Goal: Task Accomplishment & Management: Complete application form

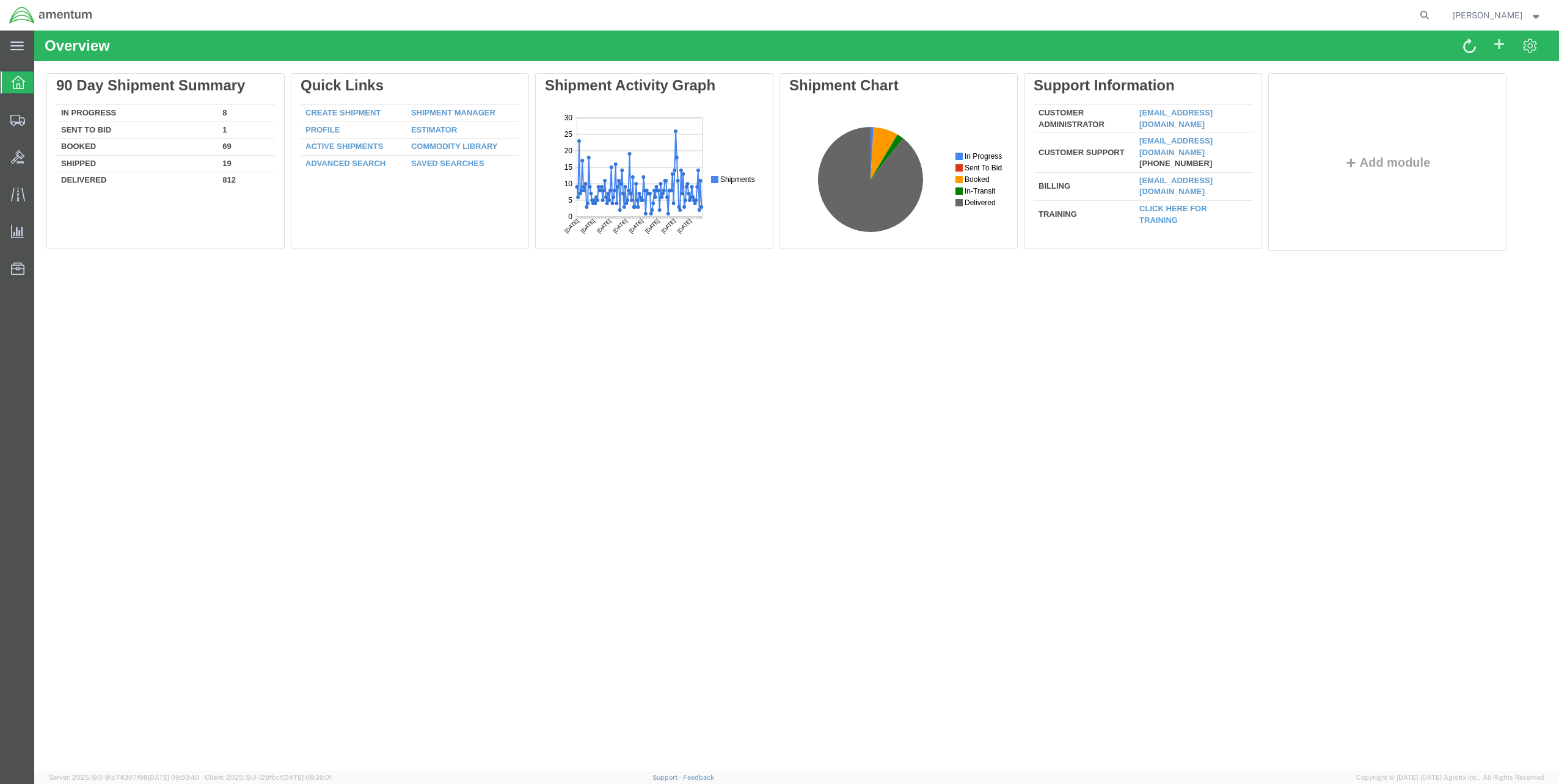
drag, startPoint x: 412, startPoint y: 31, endPoint x: 865, endPoint y: 508, distance: 657.8
click at [849, 526] on div "Overview Delete 90 Day Shipment Summary In Progress 8 Sent To Bid 1 Booked 69 S…" at bounding box center [797, 401] width 1525 height 741
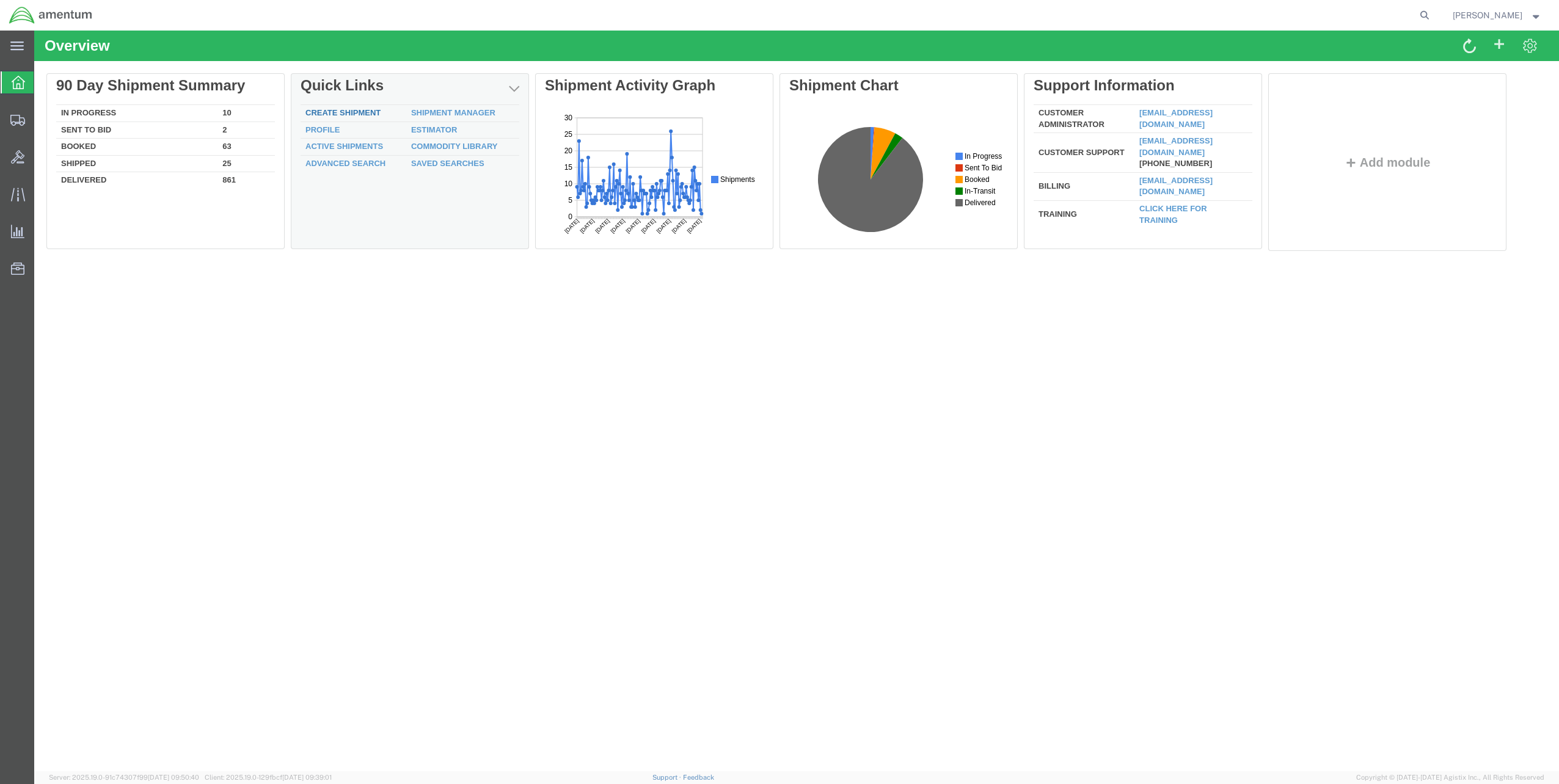
click at [318, 111] on link "Create Shipment" at bounding box center [343, 112] width 75 height 9
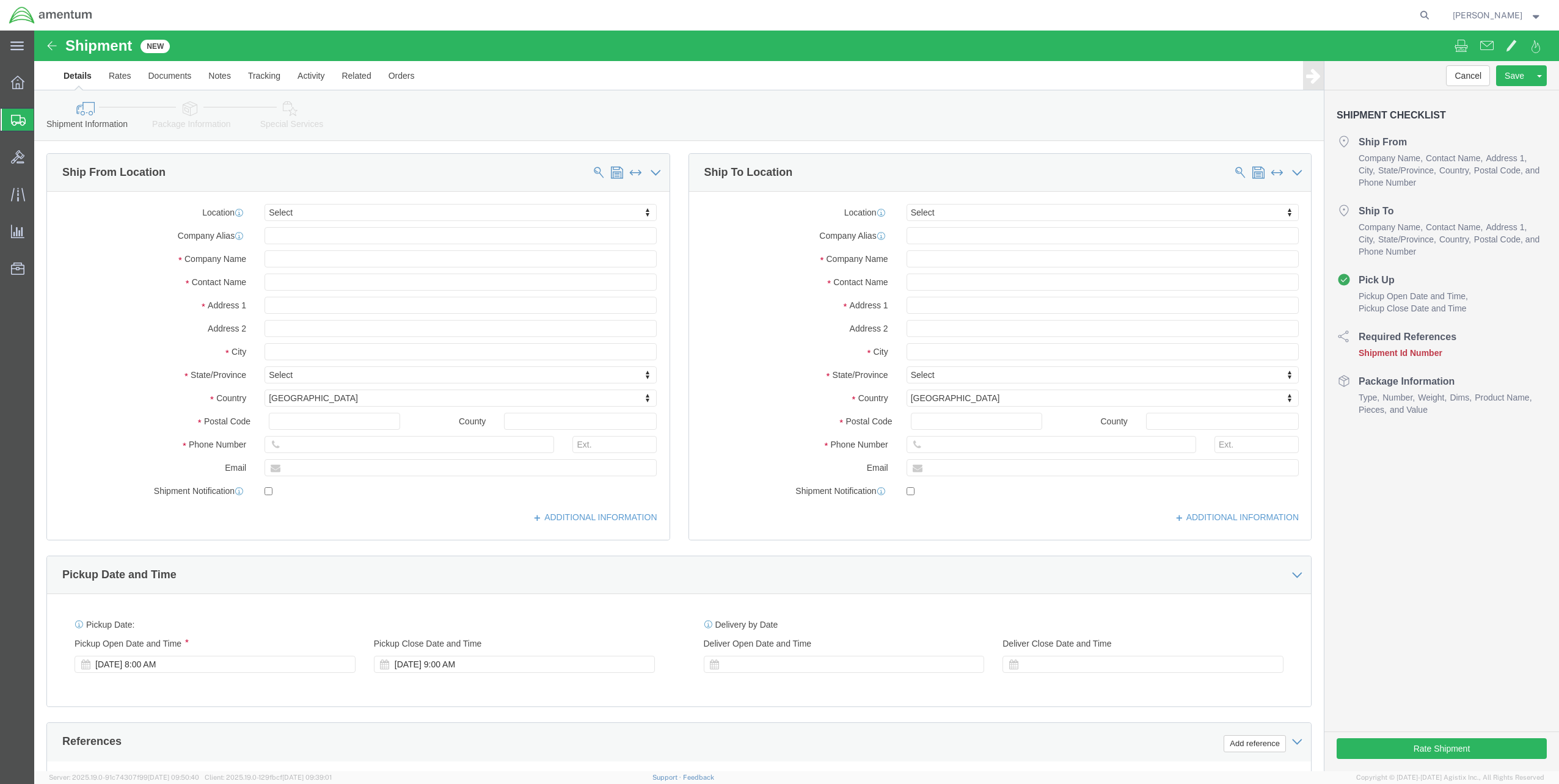
select select
click input "text"
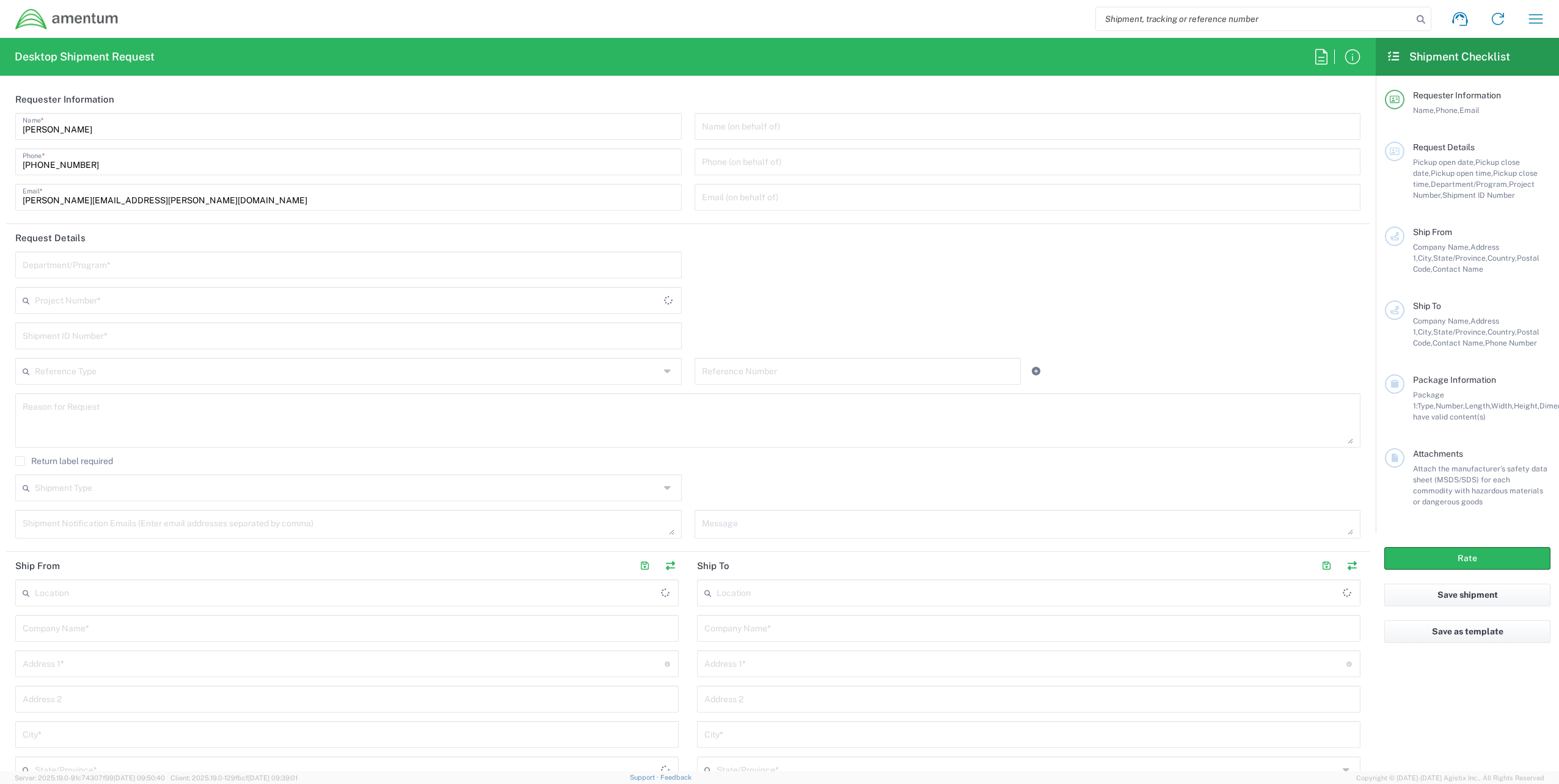
type input "United States"
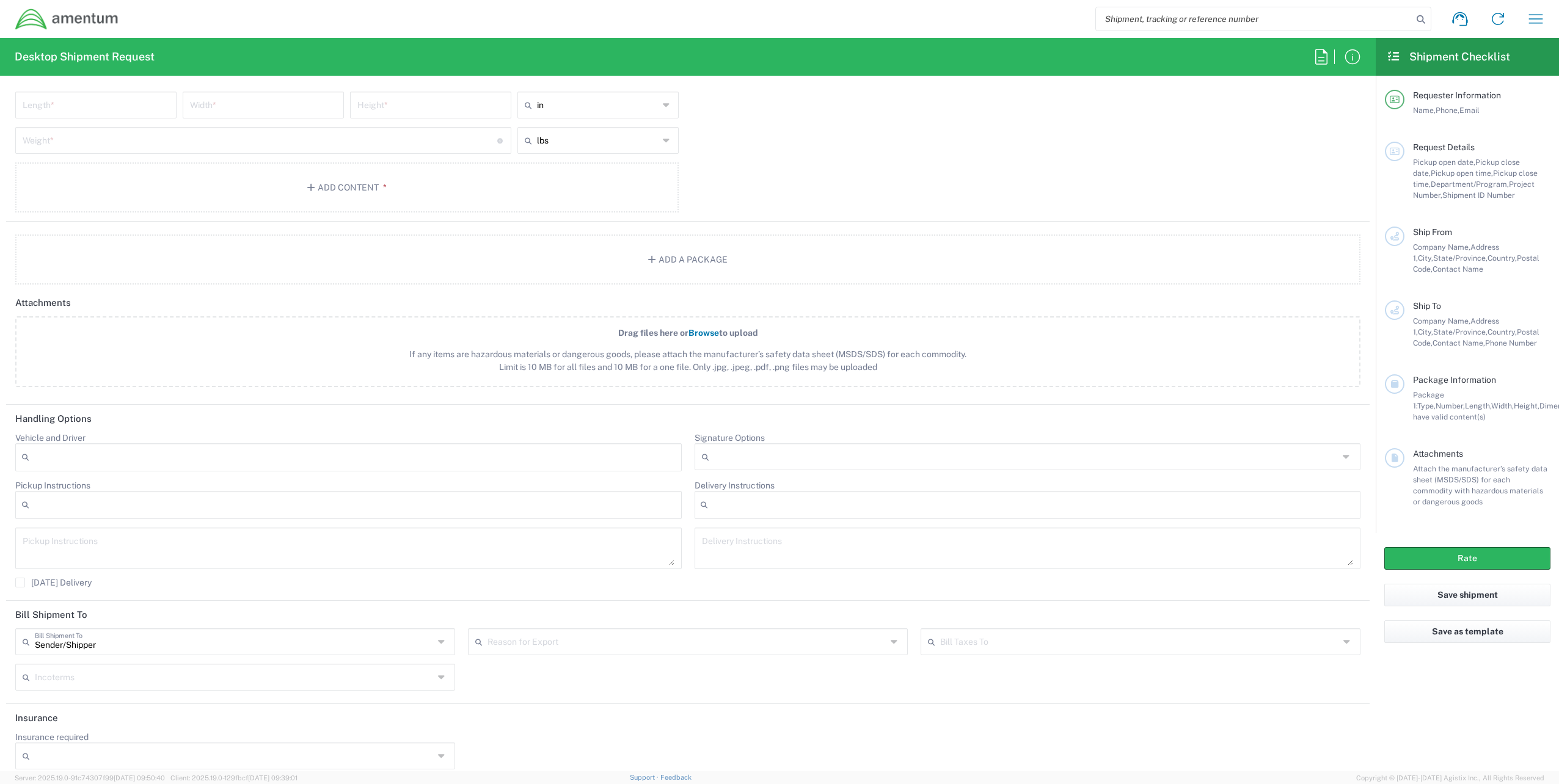
scroll to position [1185, 0]
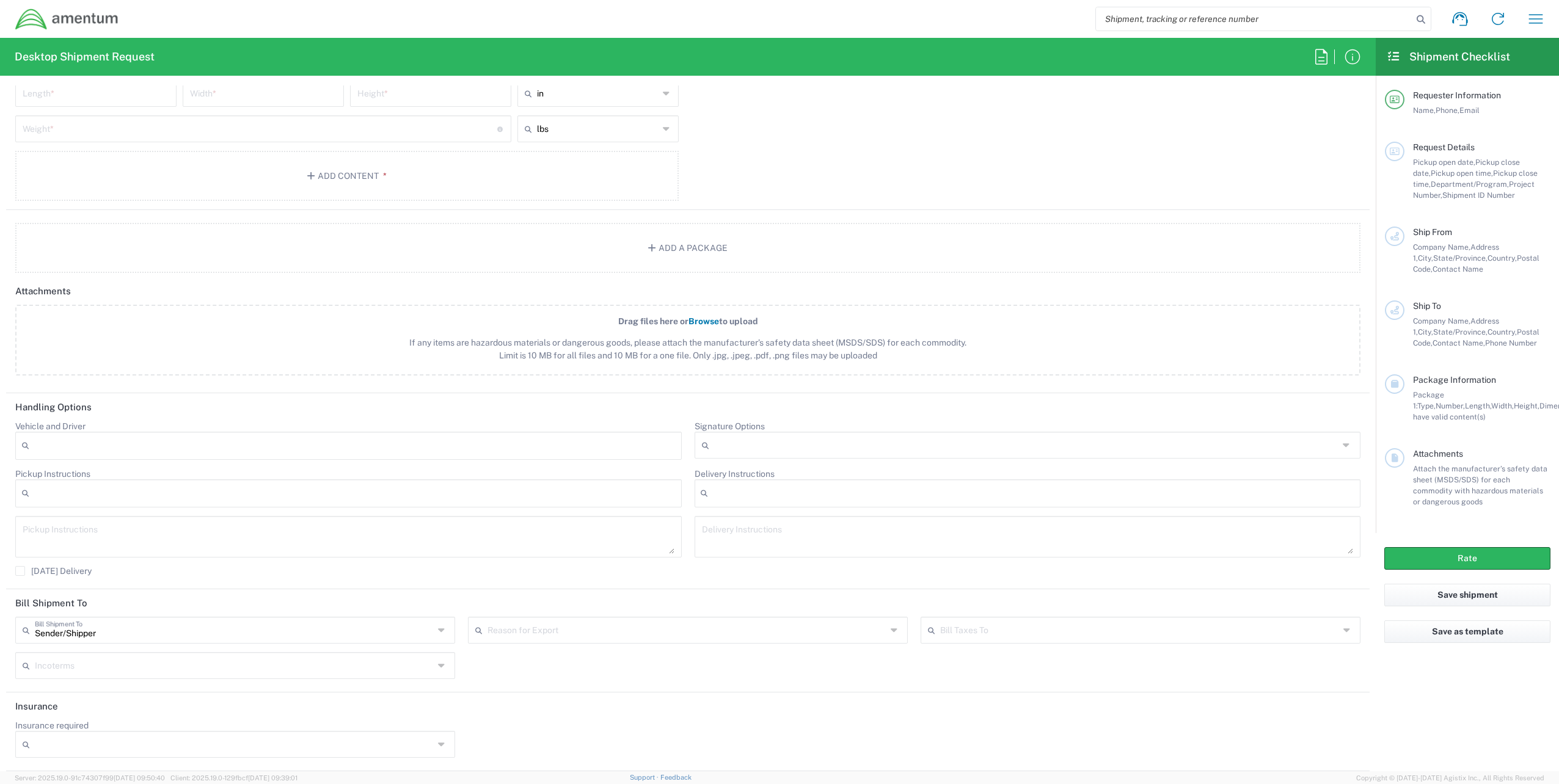
click at [443, 749] on icon at bounding box center [443, 745] width 10 height 20
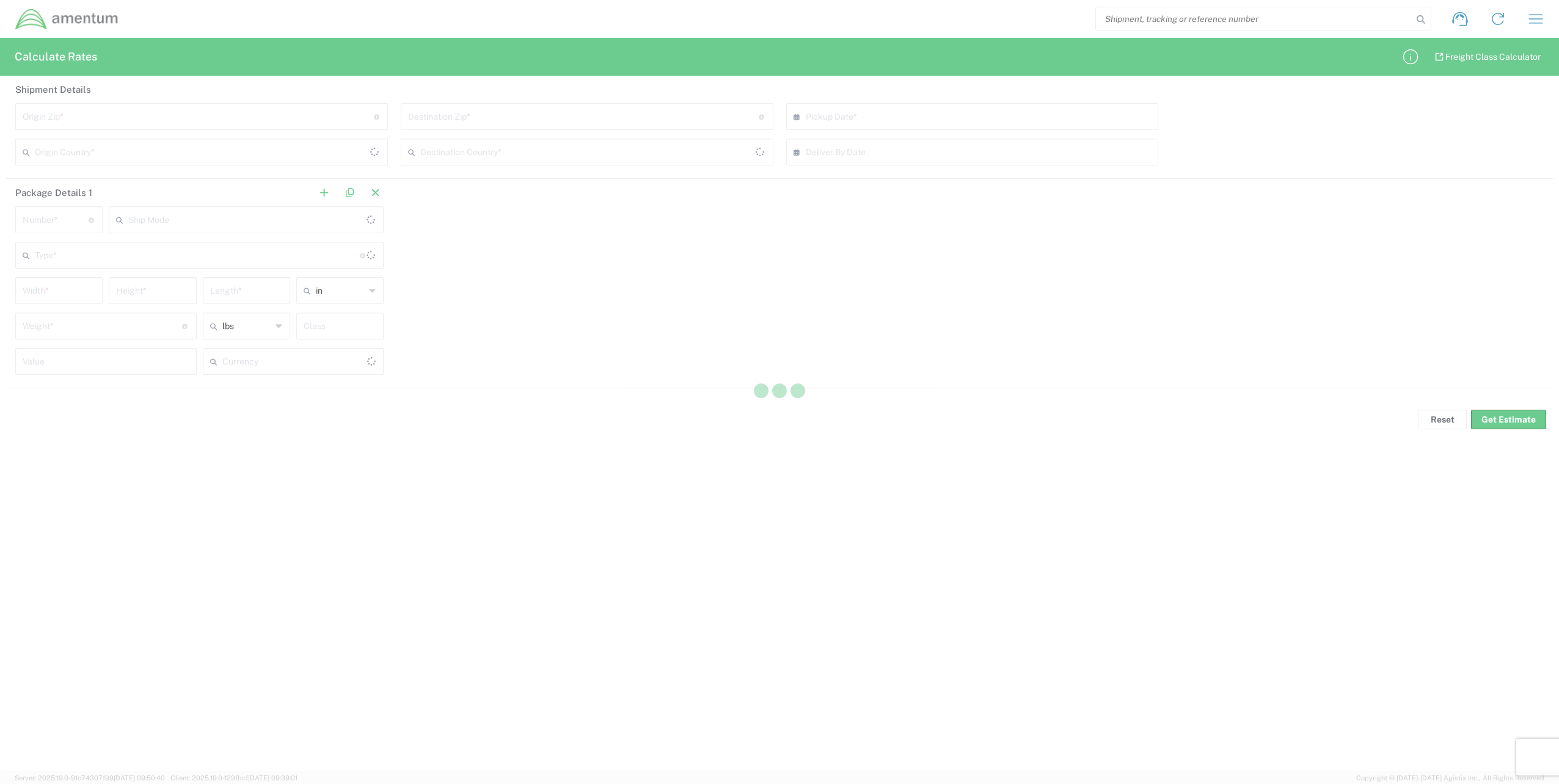
type input "[GEOGRAPHIC_DATA]"
type input "US Dollar"
type input "[GEOGRAPHIC_DATA]"
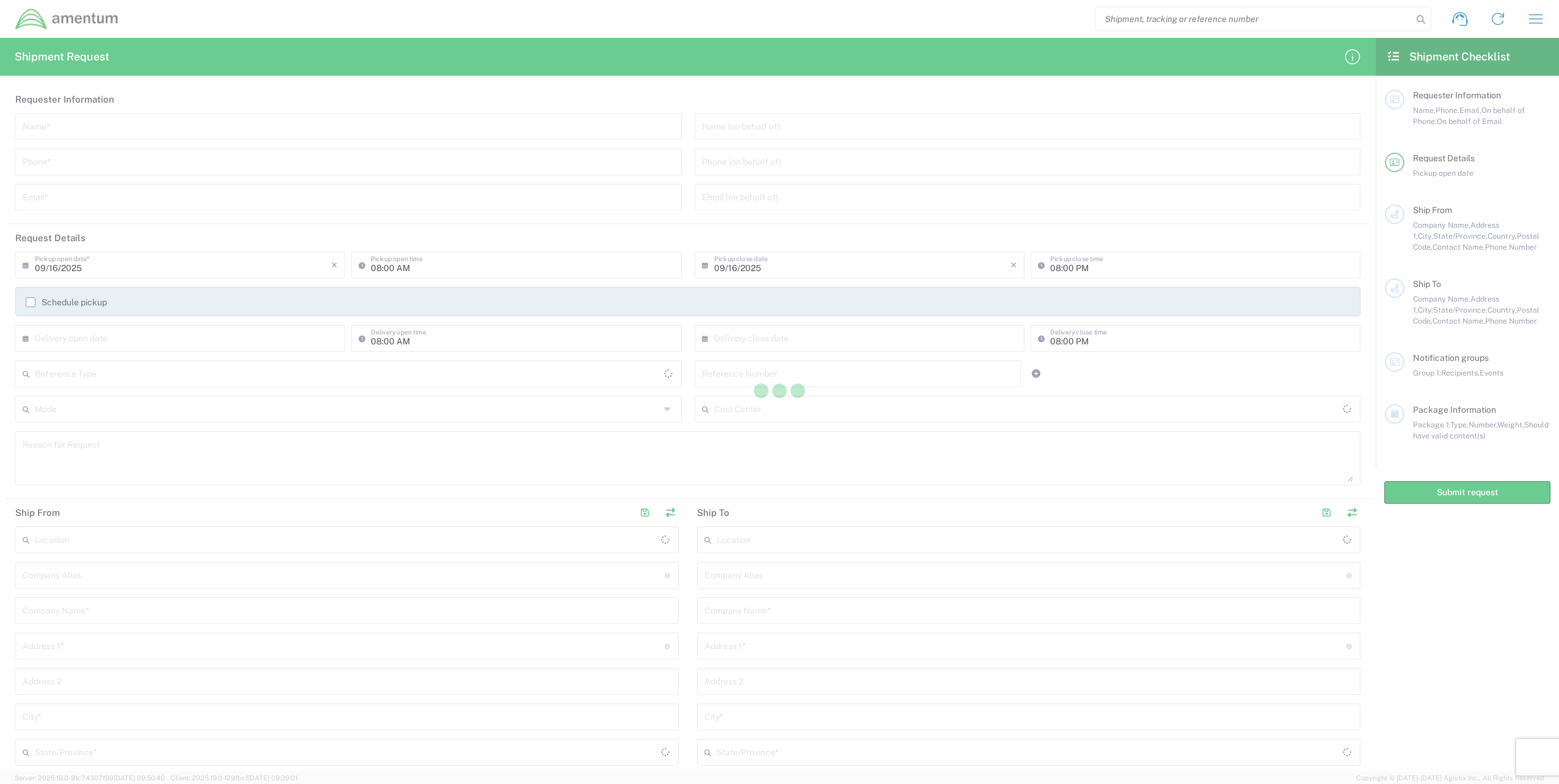
type input "[GEOGRAPHIC_DATA]"
